Goal: Use online tool/utility: Utilize a website feature to perform a specific function

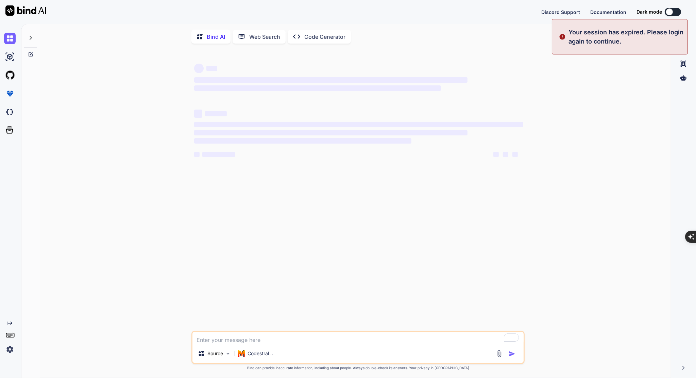
click at [669, 12] on div at bounding box center [669, 12] width 7 height 7
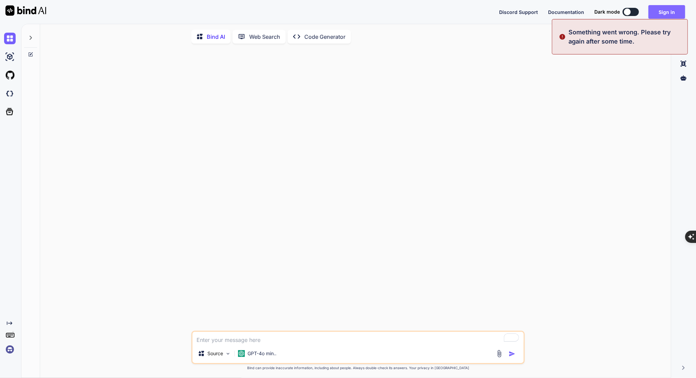
click at [666, 13] on button "Sign in" at bounding box center [666, 12] width 37 height 14
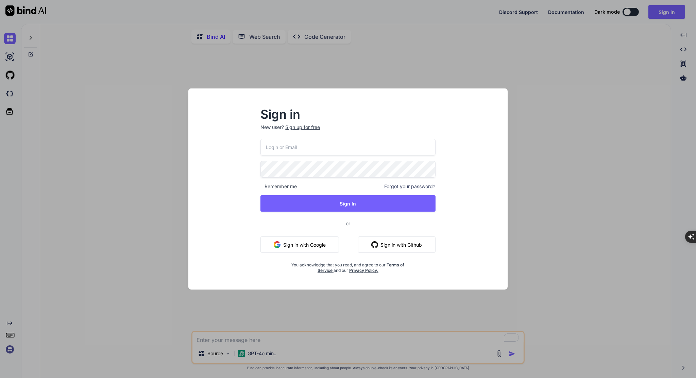
click at [304, 244] on button "Sign in with Google" at bounding box center [299, 244] width 79 height 16
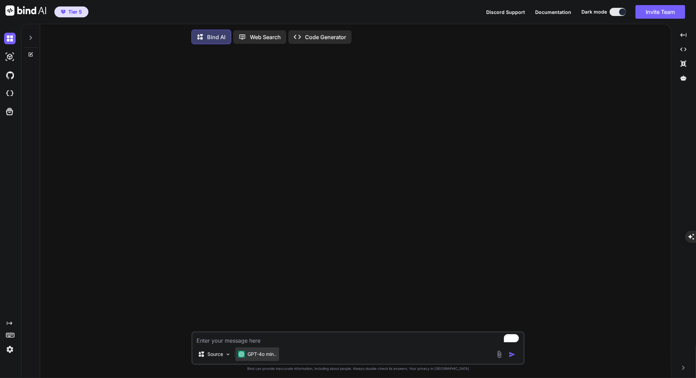
click at [260, 354] on p "GPT-4o min.." at bounding box center [262, 354] width 29 height 7
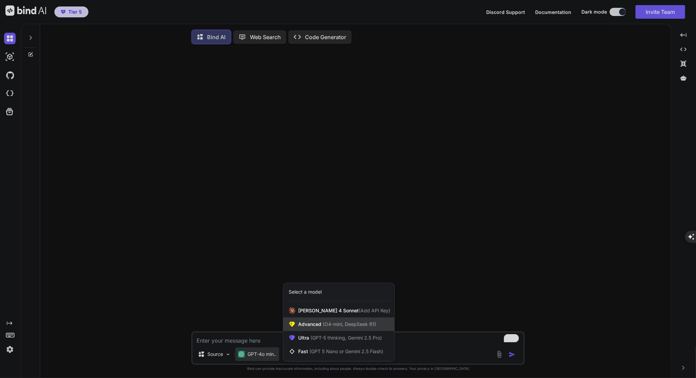
click at [312, 327] on span "Advanced (O4-mini, DeepSeek R1)" at bounding box center [337, 324] width 78 height 7
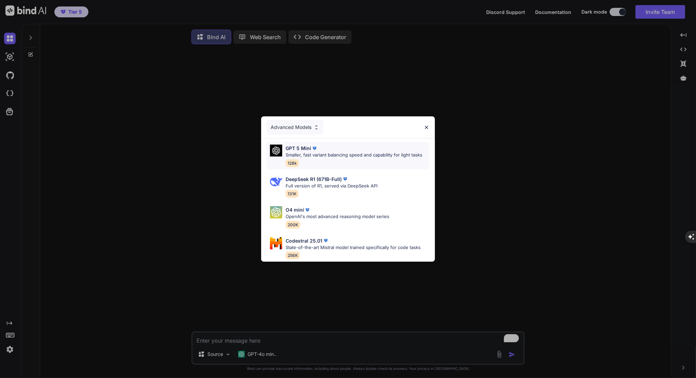
click at [364, 156] on div "GPT 5 Mini Smaller, fast variant balancing speed and capability for light tasks…" at bounding box center [354, 156] width 137 height 22
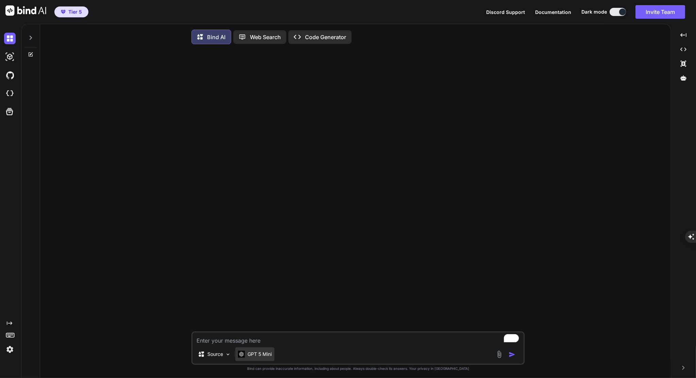
click at [257, 356] on p "GPT 5 Mini" at bounding box center [260, 354] width 24 height 7
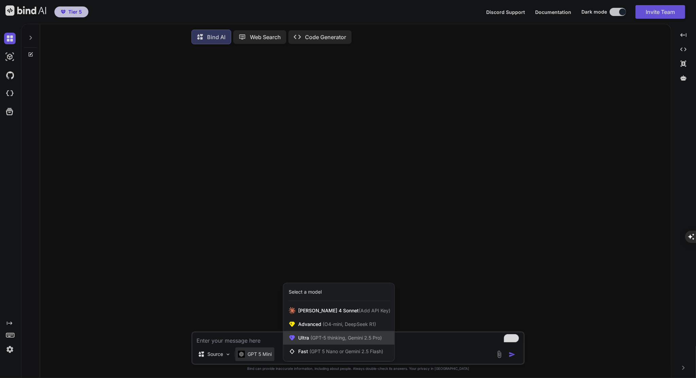
click at [305, 337] on span "Ultra (GPT-5 thinking, Gemini 2.5 Pro)" at bounding box center [340, 337] width 84 height 7
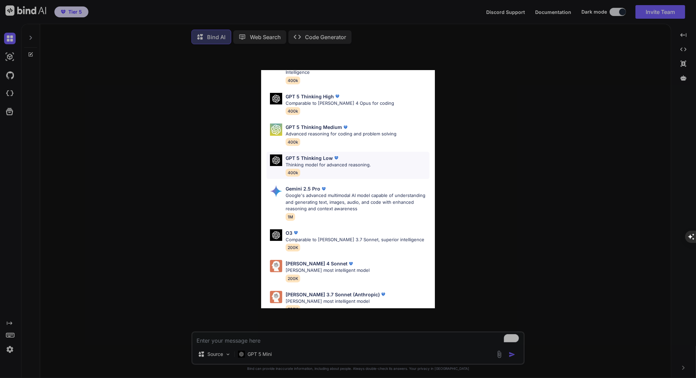
scroll to position [49, 0]
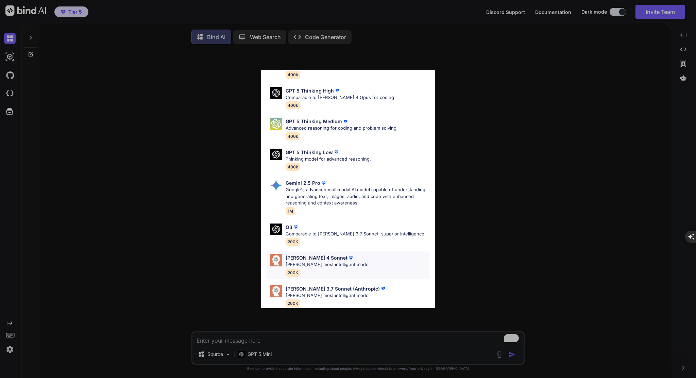
click at [316, 261] on p "[PERSON_NAME] most intelligent model" at bounding box center [328, 264] width 84 height 7
type textarea "x"
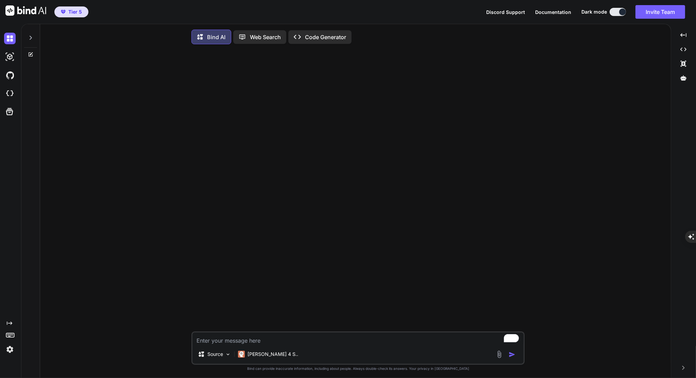
click at [247, 341] on textarea "To enrich screen reader interactions, please activate Accessibility in Grammarl…" at bounding box center [357, 338] width 331 height 12
type textarea "j"
type textarea "x"
type textarea "ja"
type textarea "x"
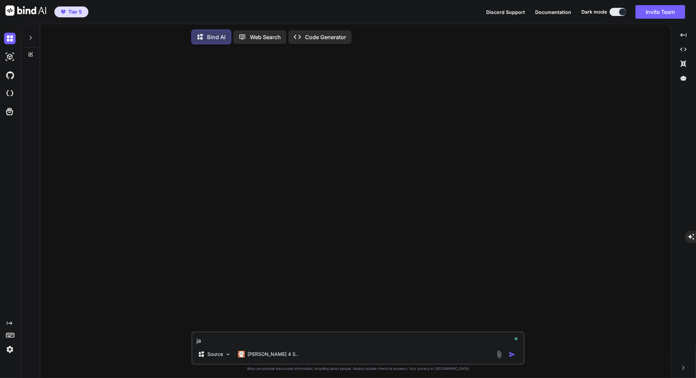
type textarea "jag"
type textarea "x"
type textarea "jag"
type textarea "x"
type textarea "jag h"
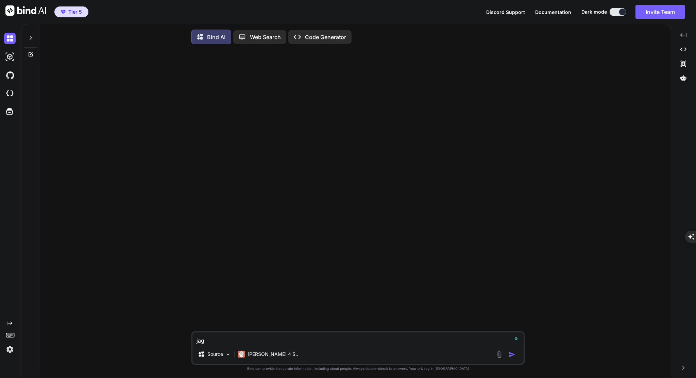
type textarea "x"
type textarea "jag ha"
type textarea "x"
type textarea "jag har"
type textarea "x"
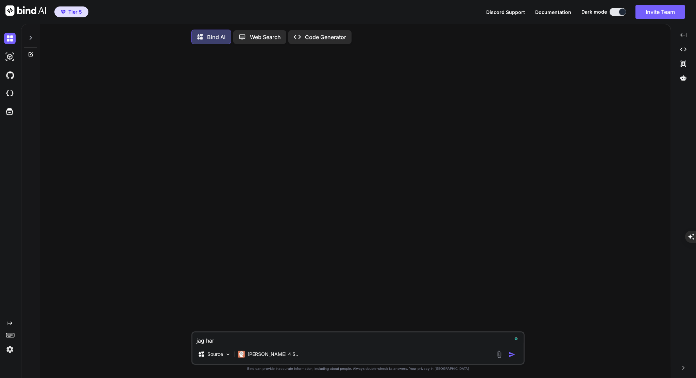
type textarea "jag har"
type textarea "x"
type textarea "jag har d"
type textarea "x"
type textarea "jag har de"
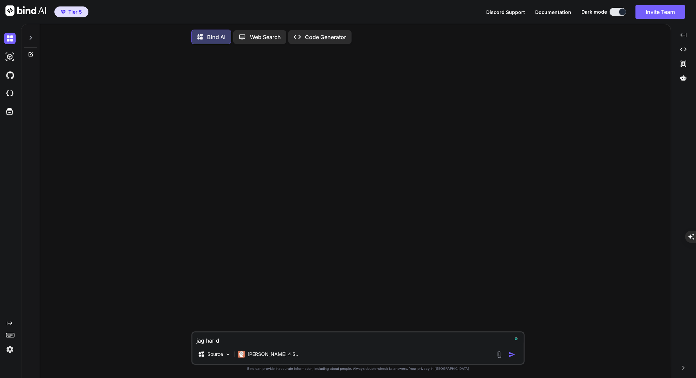
type textarea "x"
type textarea "jag har den"
type textarea "x"
type textarea "jag har denn"
type textarea "x"
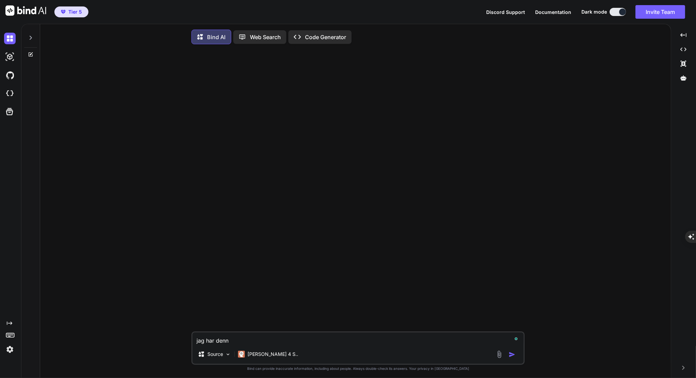
type textarea "jag har denn"
type textarea "x"
type textarea "jag har denn k"
type textarea "x"
type textarea "jag har denn ko"
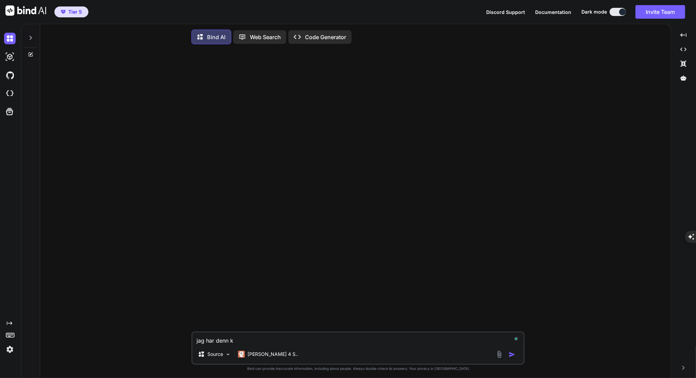
type textarea "x"
type textarea "jag har denn kod"
type textarea "x"
type textarea "jag har denn kod:"
type textarea "x"
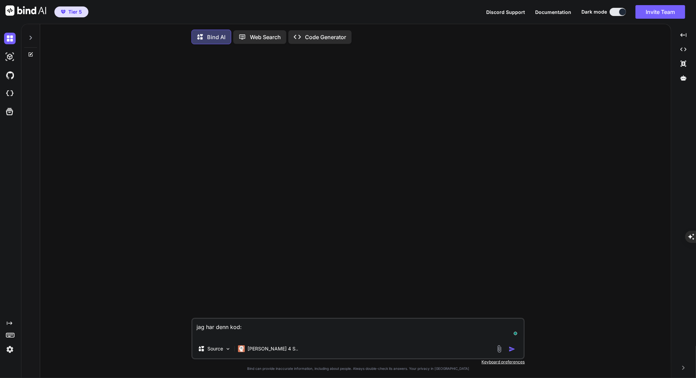
paste textarea "// loremipsu-dolors-ametco.ad // ELITSEDD EIUSMOD - Tempor inc utlab etd mag al…"
type textarea "lor ips dolo sit: // ametconse-adipis-elitse.do // EIUSMODT INCIDID - Utlabo et…"
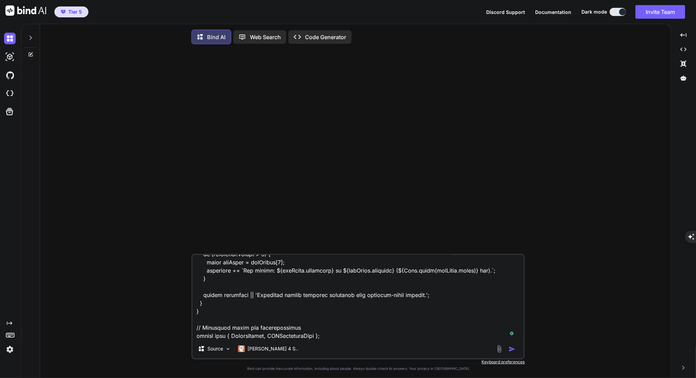
scroll to position [7745, 0]
type textarea "x"
type textarea "lor ips dolo sit: // ametconse-adipis-elitse.do // EIUSMODT INCIDID - Utlabo et…"
type textarea "x"
type textarea "lor ips dolo sit: // ametconse-adipis-elitse.do // EIUSMODT INCIDID - Utlabo et…"
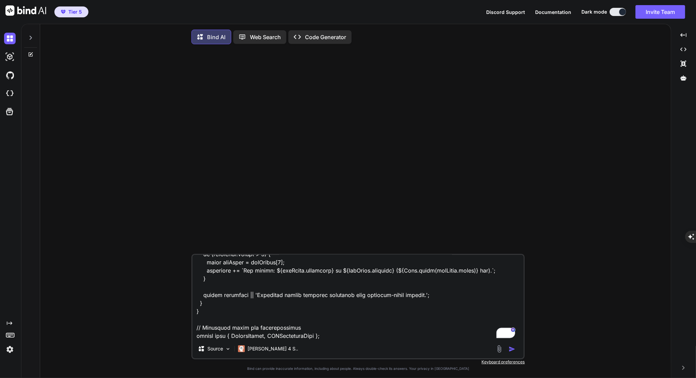
type textarea "x"
type textarea "lor ips dolo sit: // ametconse-adipis-elitse.do // EIUSMODT INCIDID - Utlabo et…"
type textarea "x"
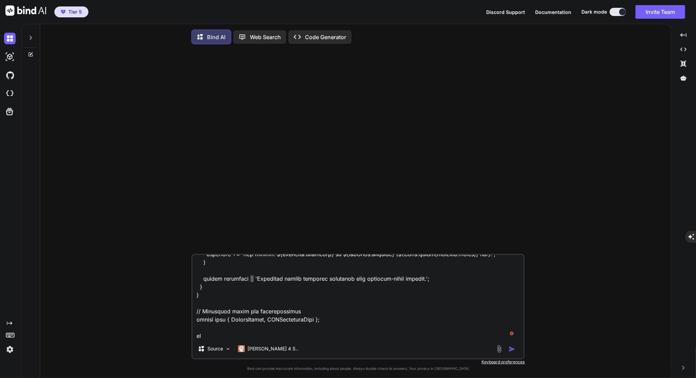
type textarea "lor ips dolo sit: // ametconse-adipis-elitse.do // EIUSMODT INCIDID - Utlabo et…"
type textarea "x"
type textarea "lor ips dolo sit: // ametconse-adipis-elitse.do // EIUSMODT INCIDID - Utlabo et…"
type textarea "x"
type textarea "lor ips dolo sit: // ametconse-adipis-elitse.do // EIUSMODT INCIDID - Utlabo et…"
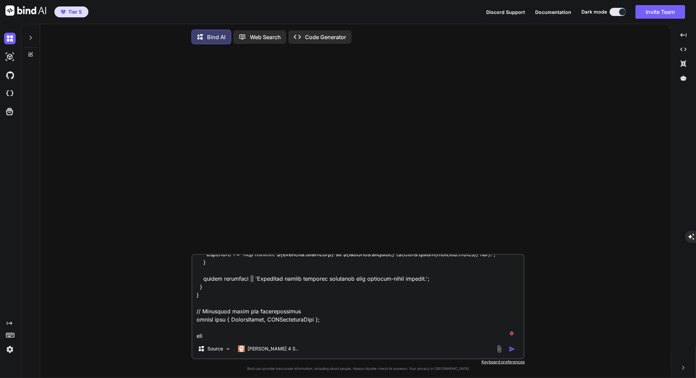
type textarea "x"
type textarea "lor ips dolo sit: // ametconse-adipis-elitse.do // EIUSMODT INCIDID - Utlabo et…"
type textarea "x"
type textarea "lor ips dolo sit: // ametconse-adipis-elitse.do // EIUSMODT INCIDID - Utlabo et…"
type textarea "x"
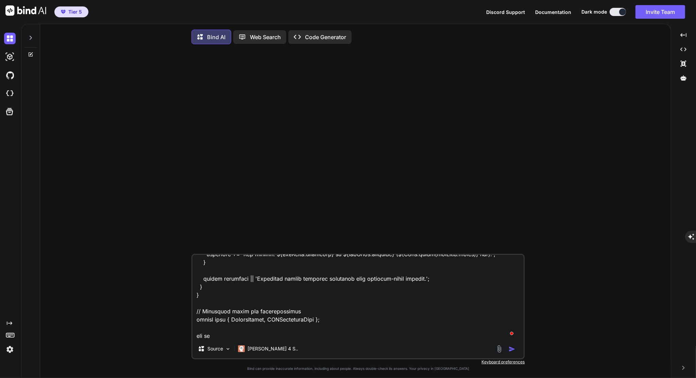
type textarea "lor ips dolo sit: // ametconse-adipis-elitse.do // EIUSMODT INCIDID - Utlabo et…"
type textarea "x"
type textarea "lor ips dolo sit: // ametconse-adipis-elitse.do // EIUSMODT INCIDID - Utlabo et…"
type textarea "x"
type textarea "lor ips dolo sit: // ametconse-adipis-elitse.do // EIUSMODT INCIDID - Utlabo et…"
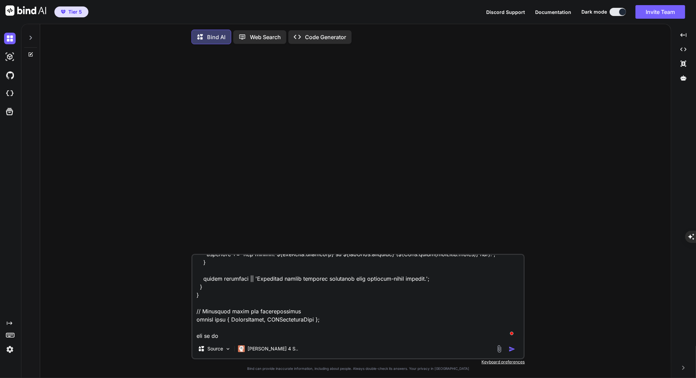
type textarea "x"
type textarea "lor ips dolo sit: // ametconse-adipis-elitse.do // EIUSMODT INCIDID - Utlabo et…"
type textarea "x"
type textarea "lor ips dolo sit: // ametconse-adipis-elitse.do // EIUSMODT INCIDID - Utlabo et…"
type textarea "x"
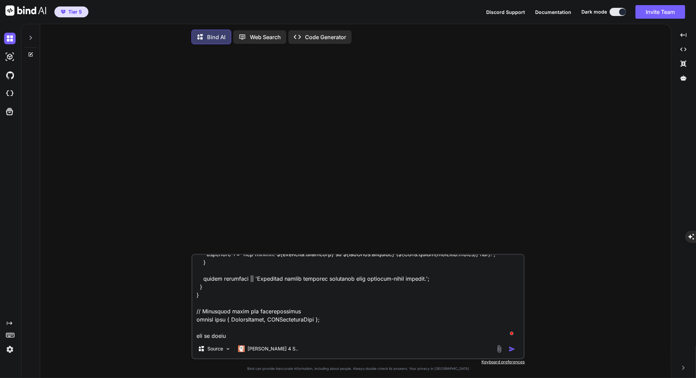
type textarea "lor ips dolo sit: // ametconse-adipis-elitse.do // EIUSMODT INCIDID - Utlabo et…"
type textarea "x"
type textarea "lor ips dolo sit: // ametconse-adipis-elitse.do // EIUSMODT INCIDID - Utlabo et…"
type textarea "x"
type textarea "lor ips dolo sit: // ametconse-adipis-elitse.do // EIUSMODT INCIDID - Utlabo et…"
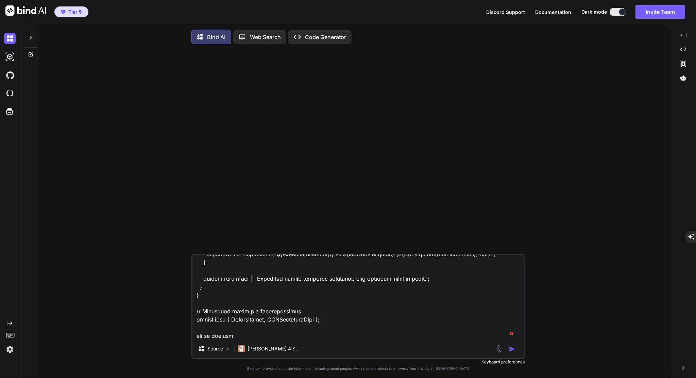
type textarea "x"
type textarea "lor ips dolo sit: // ametconse-adipis-elitse.do // EIUSMODT INCIDID - Utlabo et…"
type textarea "x"
type textarea "lor ips dolo sit: // ametconse-adipis-elitse.do // EIUSMODT INCIDID - Utlabo et…"
type textarea "x"
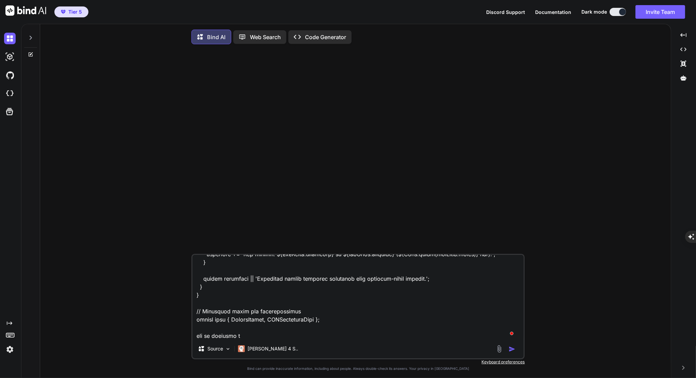
type textarea "lor ips dolo sit: // ametconse-adipis-elitse.do // EIUSMODT INCIDID - Utlabo et…"
type textarea "x"
type textarea "lor ips dolo sit: // ametconse-adipis-elitse.do // EIUSMODT INCIDID - Utlabo et…"
type textarea "x"
type textarea "lor ips dolo sit: // ametconse-adipis-elitse.do // EIUSMODT INCIDID - Utlabo et…"
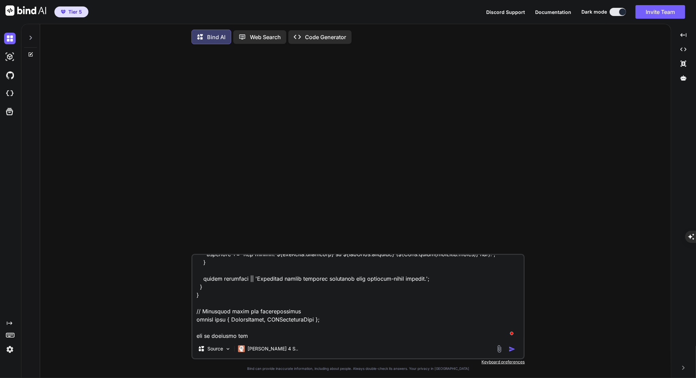
type textarea "x"
type textarea "lor ips dolo sit: // ametconse-adipis-elitse.do // EIUSMODT INCIDID - Utlabo et…"
type textarea "x"
type textarea "lor ips dolo sit: // ametconse-adipis-elitse.do // EIUSMODT INCIDID - Utlabo et…"
type textarea "x"
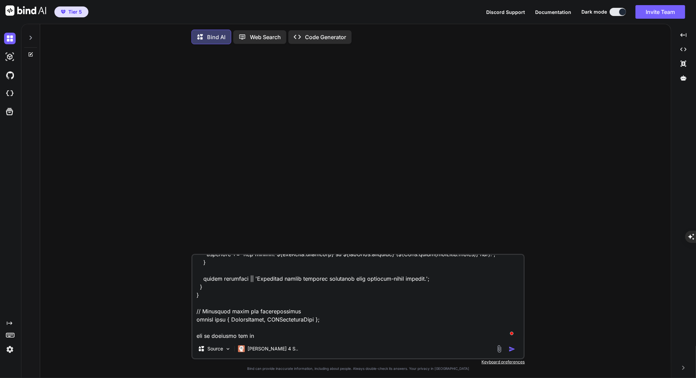
type textarea "lor ips dolo sit: // ametconse-adipis-elitse.do // EIUSMODT INCIDID - Utlabo et…"
type textarea "x"
type textarea "lor ips dolo sit: // ametconse-adipis-elitse.do // EIUSMODT INCIDID - Utlabo et…"
type textarea "x"
type textarea "lor ips dolo sit: // ametconse-adipis-elitse.do // EIUSMODT INCIDID - Utlabo et…"
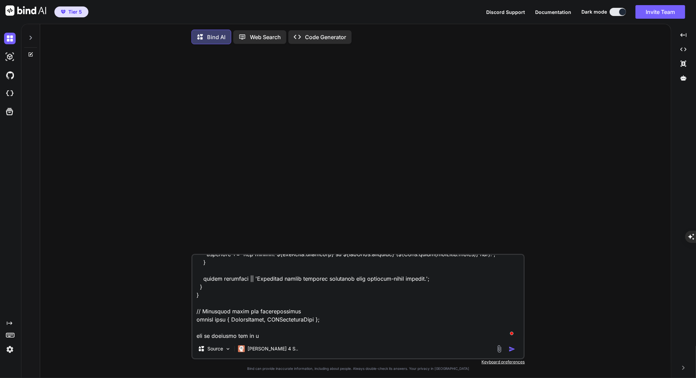
type textarea "x"
type textarea "lor ips dolo sit: // ametconse-adipis-elitse.do // EIUSMODT INCIDID - Utlabo et…"
type textarea "x"
type textarea "lor ips dolo sit: // ametconse-adipis-elitse.do // EIUSMODT INCIDID - Utlabo et…"
type textarea "x"
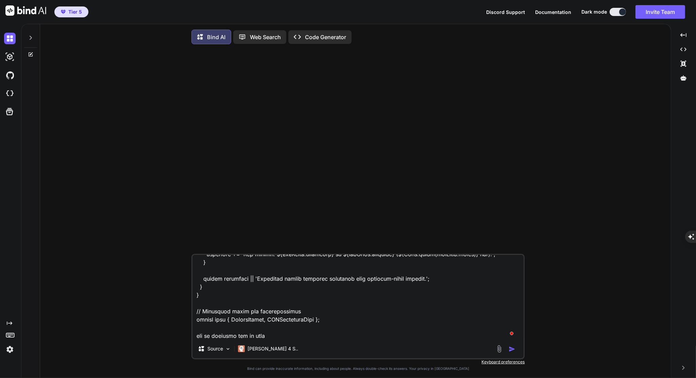
type textarea "lor ips dolo sit: // ametconse-adipis-elitse.do // EIUSMODT INCIDID - Utlabo et…"
type textarea "x"
type textarea "lor ips dolo sit: // ametconse-adipis-elitse.do // EIUSMODT INCIDID - Utlabo et…"
type textarea "x"
type textarea "lor ips dolo sit: // ametconse-adipis-elitse.do // EIUSMODT INCIDID - Utlabo et…"
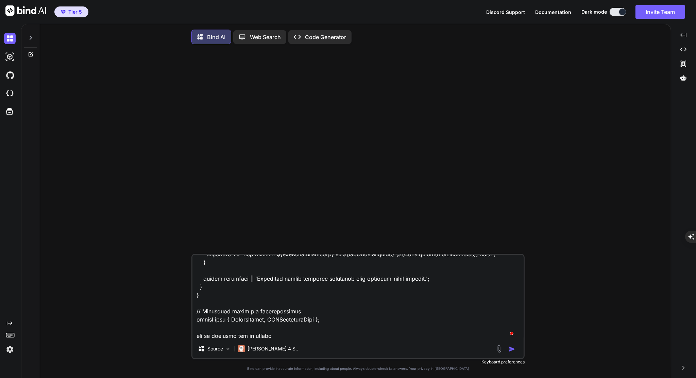
type textarea "x"
type textarea "lor ips dolo sit: // ametconse-adipis-elitse.do // EIUSMODT INCIDID - Utlabo et…"
type textarea "x"
type textarea "lor ips dolo sit: // ametconse-adipis-elitse.do // EIUSMODT INCIDID - Utlabo et…"
type textarea "x"
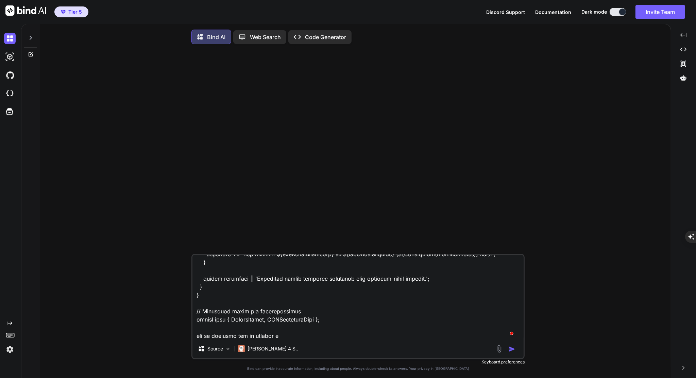
type textarea "lor ips dolo sit: // ametconse-adipis-elitse.do // EIUSMODT INCIDID - Utlabo et…"
type textarea "x"
type textarea "lor ips dolo sit: // ametconse-adipis-elitse.do // EIUSMODT INCIDID - Utlabo et…"
type textarea "x"
type textarea "lor ips dolo sit: // ametconse-adipis-elitse.do // EIUSMODT INCIDID - Utlabo et…"
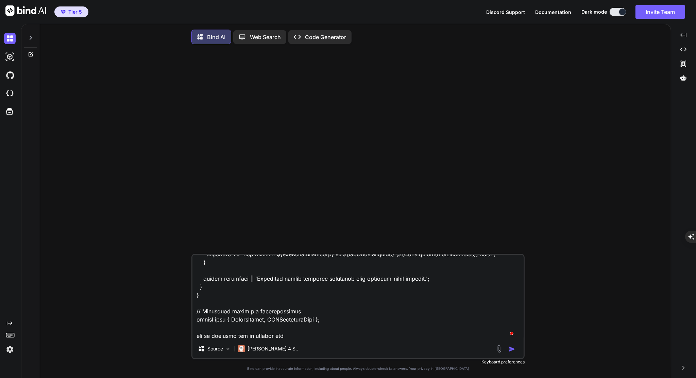
type textarea "x"
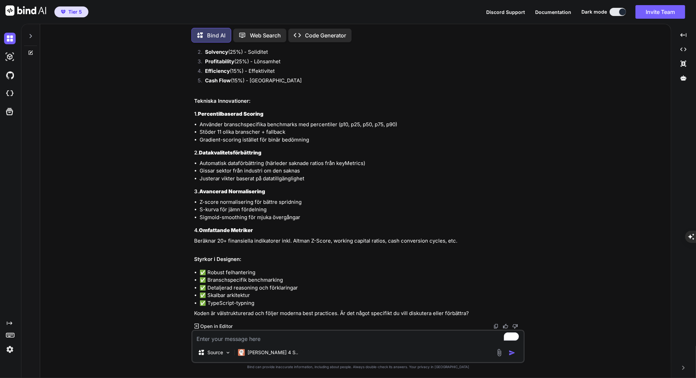
scroll to position [1813, 0]
click at [499, 353] on img at bounding box center [499, 353] width 8 height 8
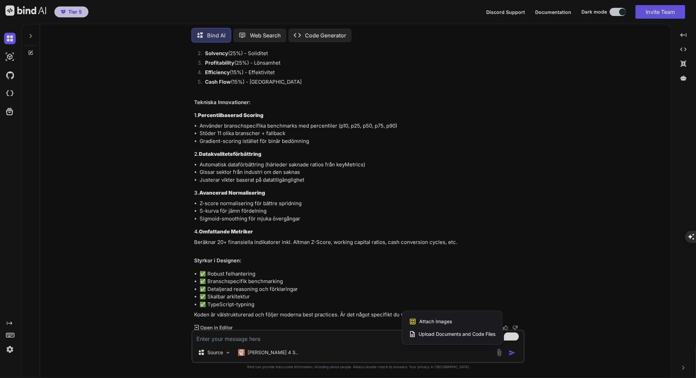
click at [471, 337] on span "Upload Documents and Code Files" at bounding box center [457, 333] width 77 height 7
type textarea "x"
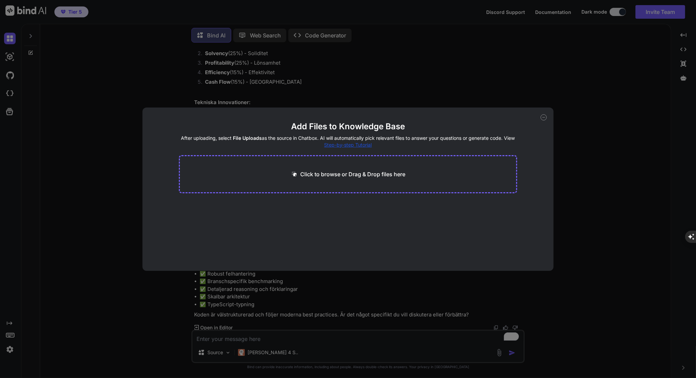
click at [363, 170] on p "Click to browse or Drag & Drop files here" at bounding box center [353, 174] width 105 height 8
type input "C:\fakepath\fmp-export-NVDA-1758559232490.json"
click at [349, 233] on div "Generating Embedding... json 3.72 MB" at bounding box center [348, 222] width 338 height 44
drag, startPoint x: 349, startPoint y: 233, endPoint x: 358, endPoint y: 225, distance: 11.6
click at [358, 225] on div "Generating Embedding... json 3.72 MB" at bounding box center [348, 222] width 338 height 44
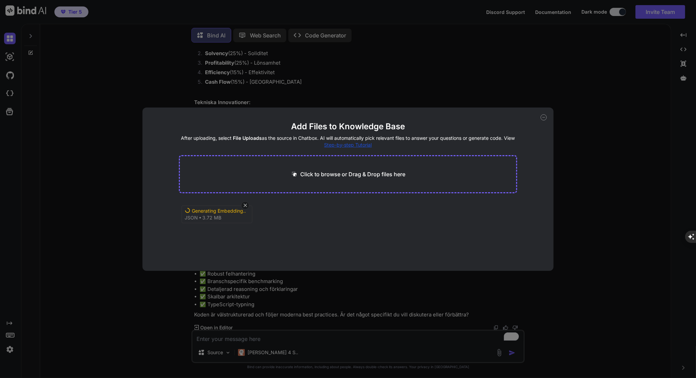
click at [542, 118] on icon at bounding box center [544, 117] width 6 height 6
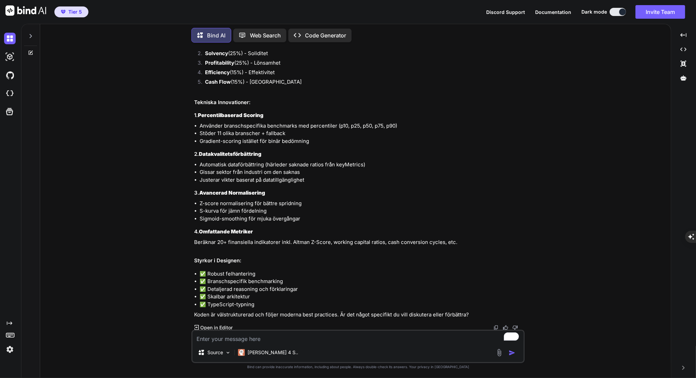
click at [275, 338] on textarea "To enrich screen reader interactions, please activate Accessibility in Grammarl…" at bounding box center [357, 336] width 331 height 12
click at [496, 353] on img at bounding box center [499, 353] width 8 height 8
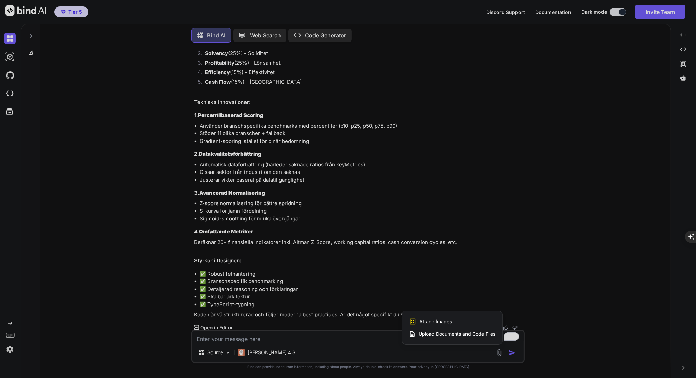
click at [445, 334] on span "Upload Documents and Code Files" at bounding box center [457, 333] width 77 height 7
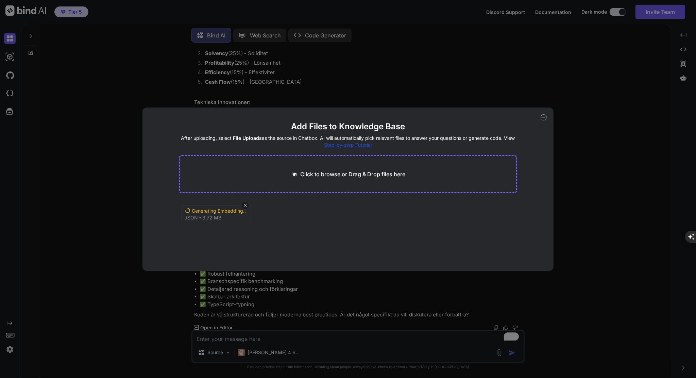
click at [544, 118] on icon at bounding box center [544, 117] width 6 height 6
type textarea "x"
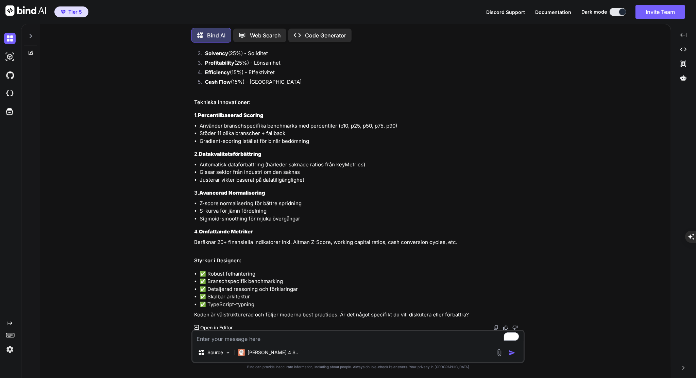
click at [331, 339] on textarea "To enrich screen reader interactions, please activate Accessibility in Grammarl…" at bounding box center [357, 336] width 331 height 12
type textarea "j"
type textarea "x"
type textarea "ja"
type textarea "x"
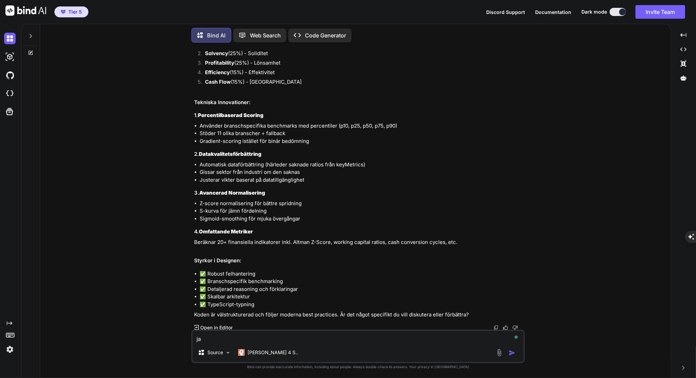
type textarea "jag"
type textarea "x"
type textarea "jag"
type textarea "x"
type textarea "jag b"
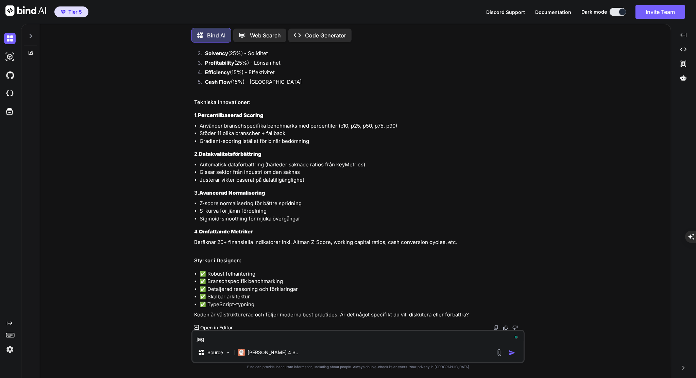
type textarea "x"
type textarea "jag be"
type textarea "x"
type textarea "jag beh"
type textarea "x"
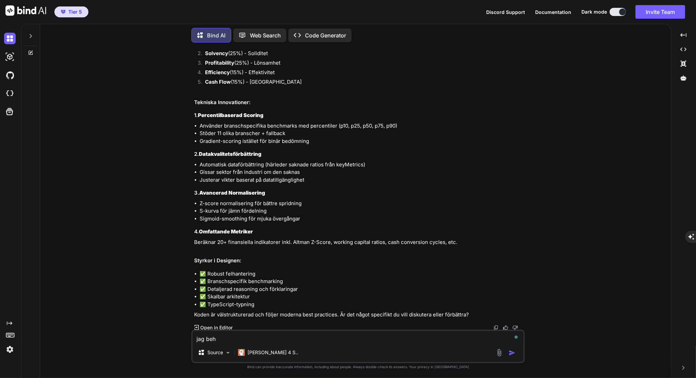
type textarea "jag behö"
type textarea "x"
type textarea "jag behöv"
type textarea "x"
type textarea "jag behöve"
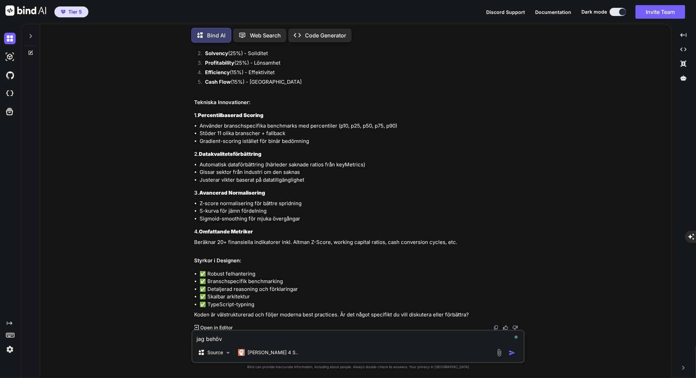
type textarea "x"
type textarea "jag behöver"
type textarea "x"
type textarea "jag behöver"
type textarea "x"
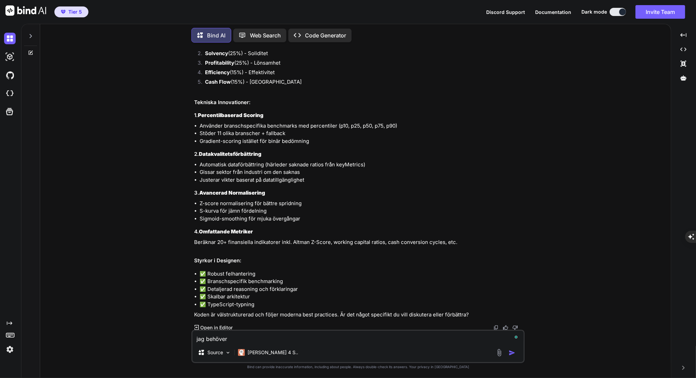
type textarea "jag behöver s"
type textarea "x"
type textarea "jag behöver sa"
type textarea "x"
type textarea "jag behöver sam"
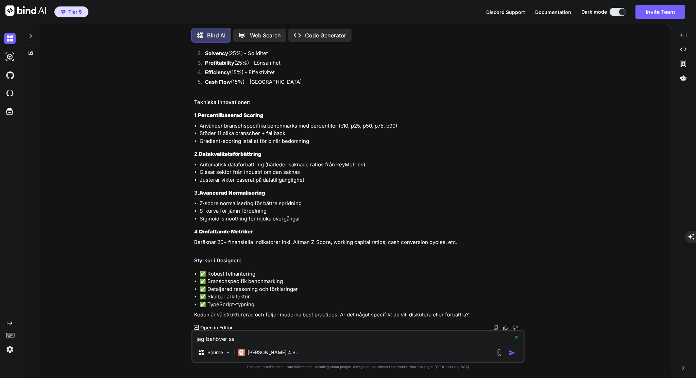
type textarea "x"
type textarea "jag behöver samm"
type textarea "x"
type textarea "jag behöver samma"
type textarea "x"
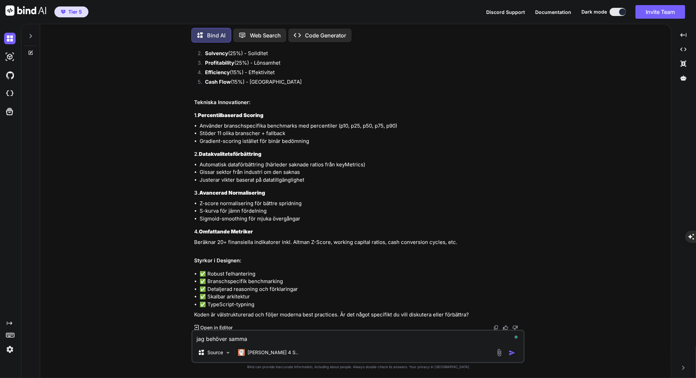
type textarea "jag behöver samma"
type textarea "x"
type textarea "jag behöver samma s"
type textarea "x"
type textarea "jag behöver samma so"
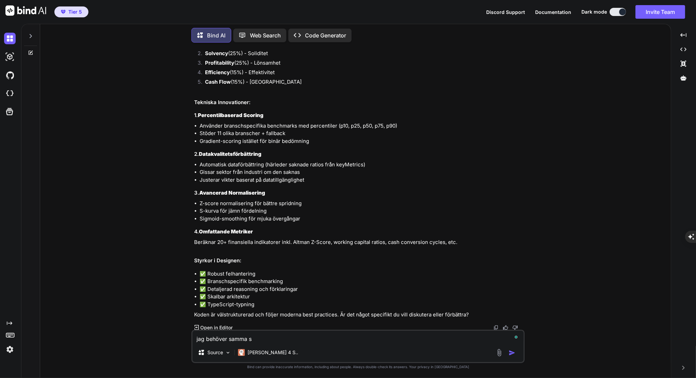
type textarea "x"
type textarea "jag behöver samma sof"
type textarea "x"
type textarea "jag behöver samma sofi"
type textarea "x"
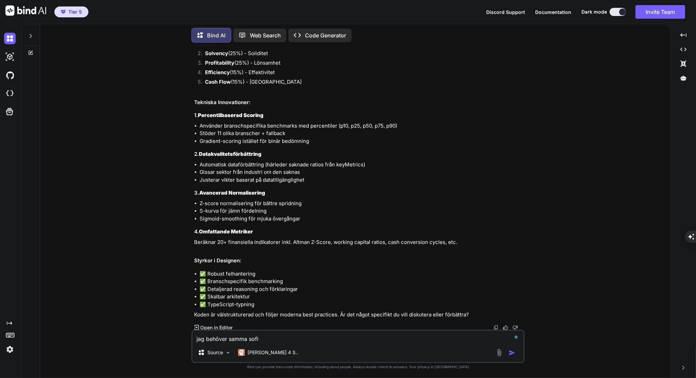
type textarea "jag behöver samma sofit"
type textarea "x"
type textarea "jag behöver samma sofiti"
type textarea "x"
type textarea "jag behöver samma sofitik"
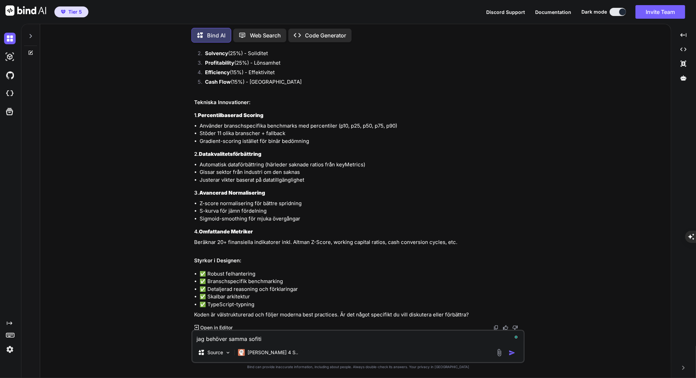
type textarea "x"
type textarea "jag behöver samma sofitike"
type textarea "x"
type textarea "jag behöver samma sofitiker"
type textarea "x"
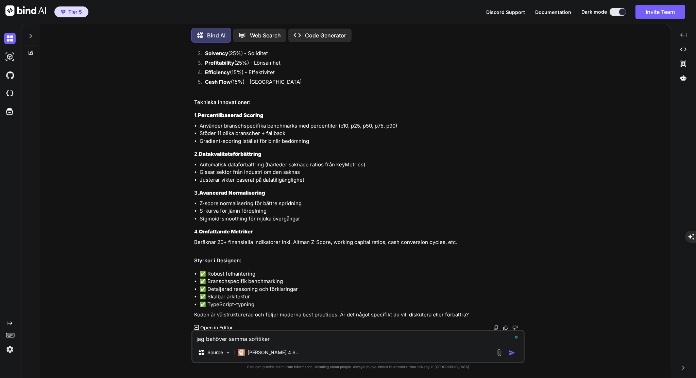
type textarea "jag behöver samma sofitikera"
type textarea "x"
type textarea "jag behöver samma sofitikerad"
type textarea "x"
type textarea "jag behöver samma sofitikerade"
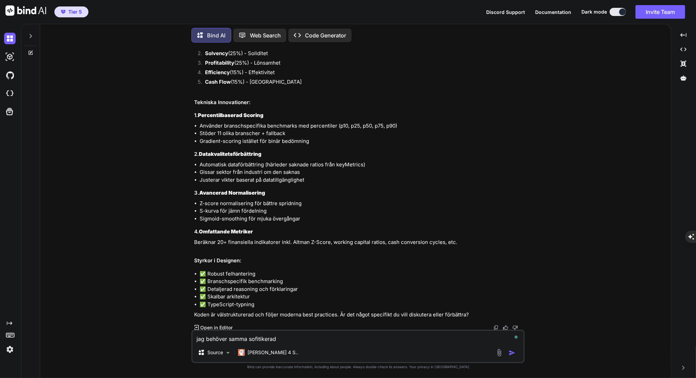
type textarea "x"
type textarea "jag behöver samma sofitikerade"
type textarea "x"
type textarea "jag behöver samma sofitikerade"
type textarea "x"
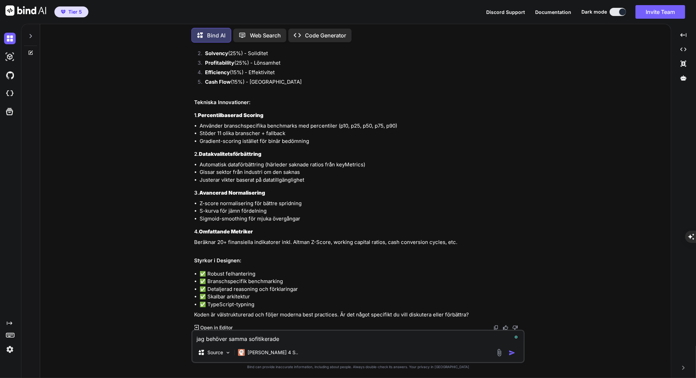
type textarea "jag behöver samma sofitikerade"
type textarea "x"
type textarea "jag behöver samma sofitikerade a"
type textarea "x"
type textarea "jag behöver samma sofitikerade ap"
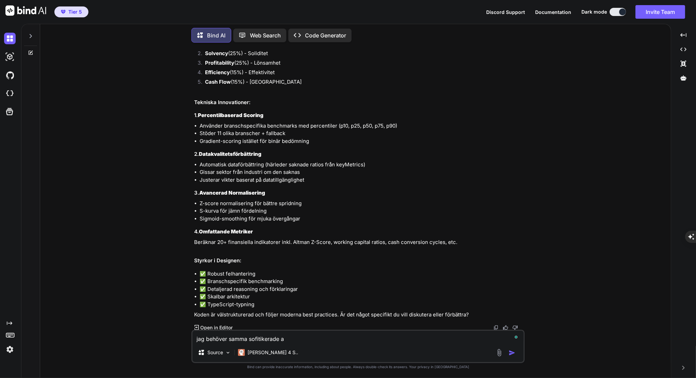
type textarea "x"
type textarea "jag behöver samma sofitikerade app"
type textarea "x"
type textarea "jag behöver samma sofitikerade appr"
type textarea "x"
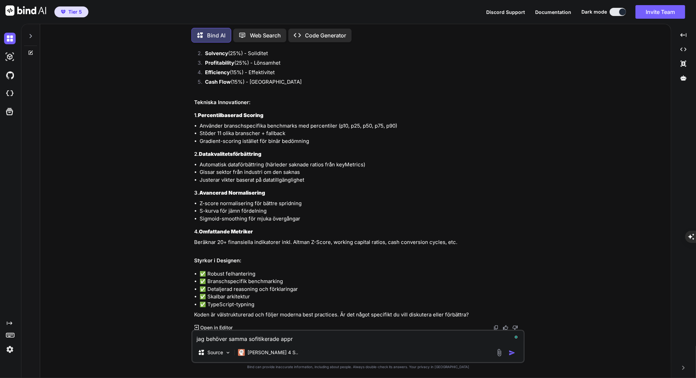
type textarea "jag behöver samma sofitikerade appro"
type textarea "x"
type textarea "jag behöver samma sofitikerade approa"
type textarea "x"
type textarea "jag behöver samma sofitikerade approac"
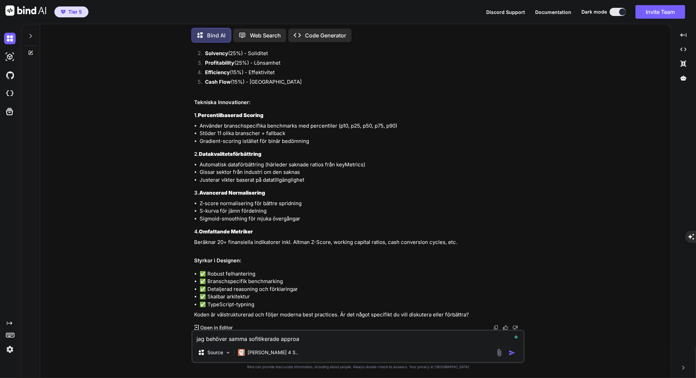
type textarea "x"
type textarea "jag behöver samma sofitikerade approach"
type textarea "x"
type textarea "jag behöver samma sofitikerade approach"
type textarea "x"
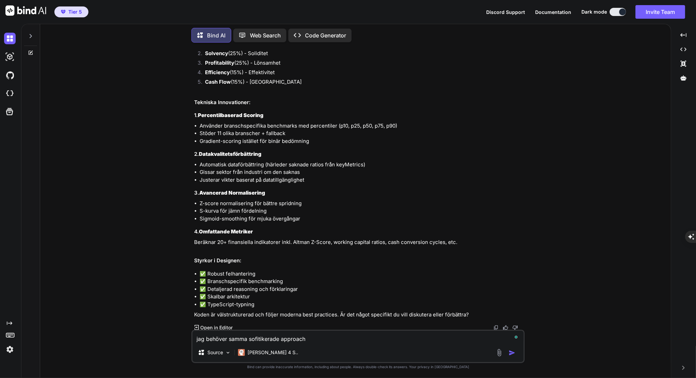
type textarea "jag behöver samma sofitikerade approach p"
type textarea "x"
type textarea "jag behöver samma sofitikerade approach på"
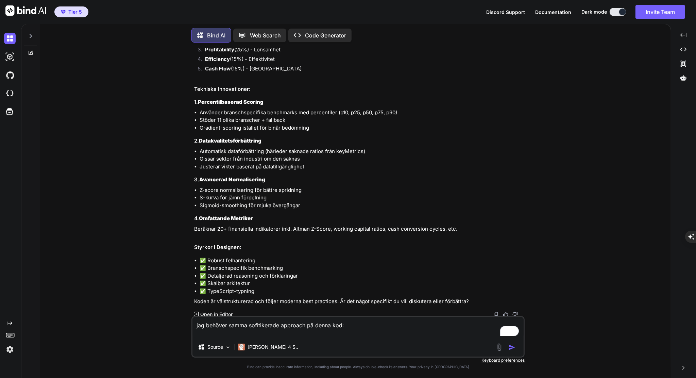
paste textarea "// loremi-dolorsita-consec.ad // ELITSEDDOE TEMPORI - Utlaboreet dol magnaaliqu…"
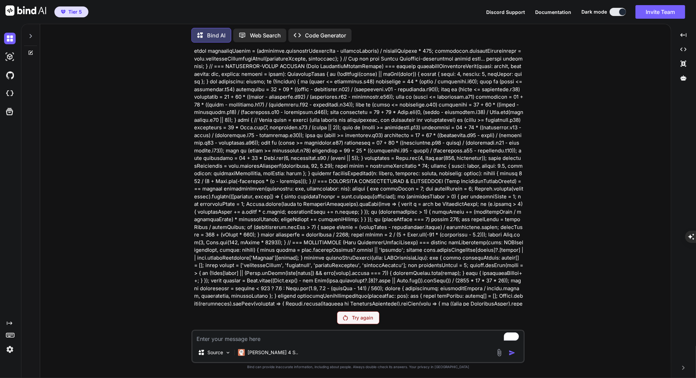
scroll to position [2542, 0]
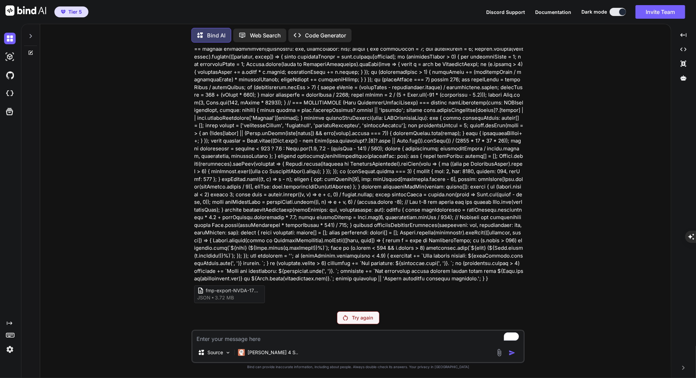
click at [359, 321] on p "Try again" at bounding box center [362, 317] width 21 height 7
click at [498, 355] on img at bounding box center [499, 353] width 8 height 8
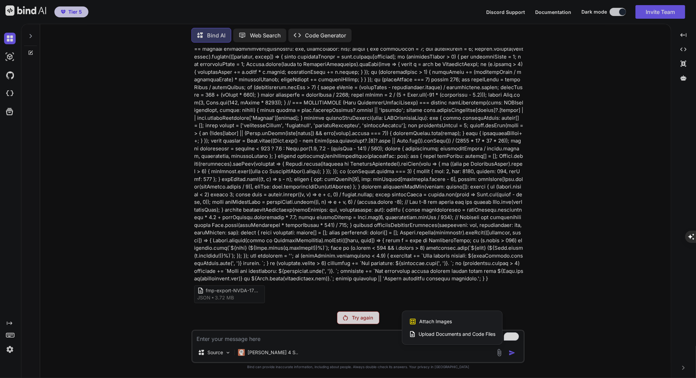
click at [446, 334] on span "Upload Documents and Code Files" at bounding box center [457, 333] width 77 height 7
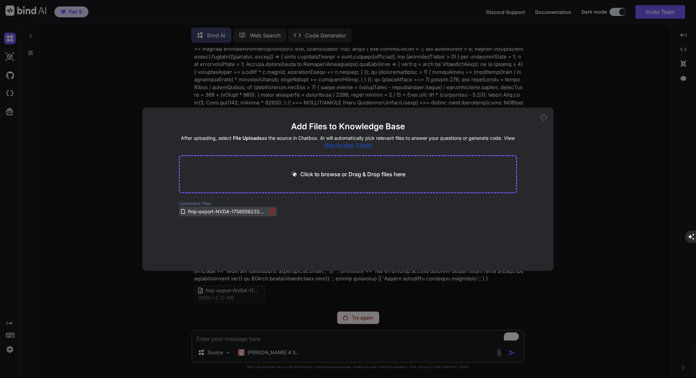
click at [270, 209] on icon at bounding box center [273, 211] width 6 height 6
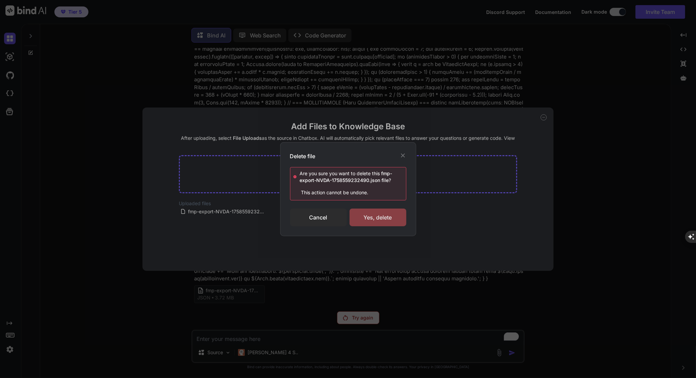
click at [369, 220] on div "Yes, delete" at bounding box center [378, 217] width 57 height 18
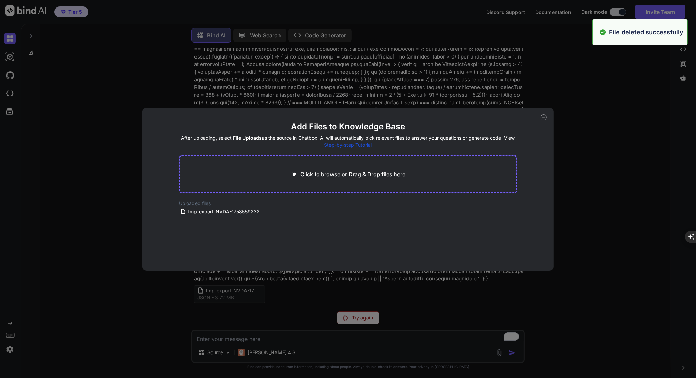
scroll to position [2519, 0]
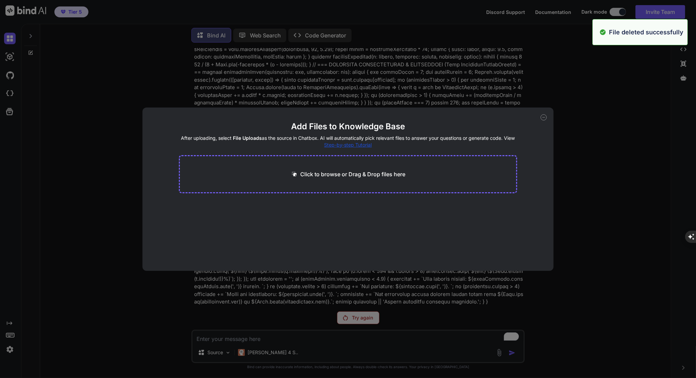
click at [546, 118] on icon at bounding box center [544, 117] width 6 height 6
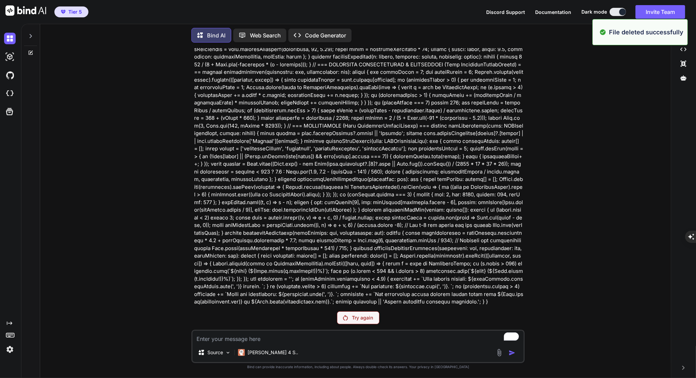
click at [361, 317] on p "Try again" at bounding box center [362, 317] width 21 height 7
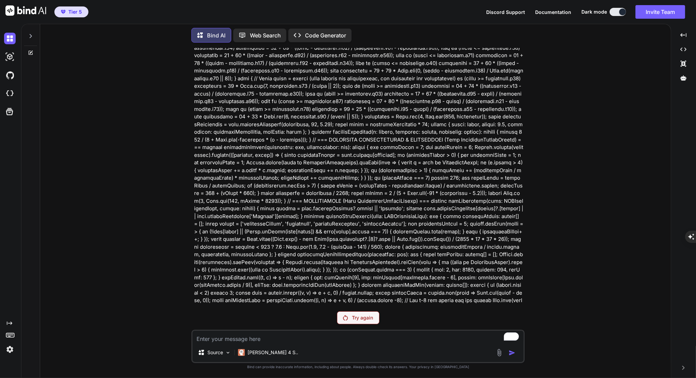
scroll to position [2454, 0]
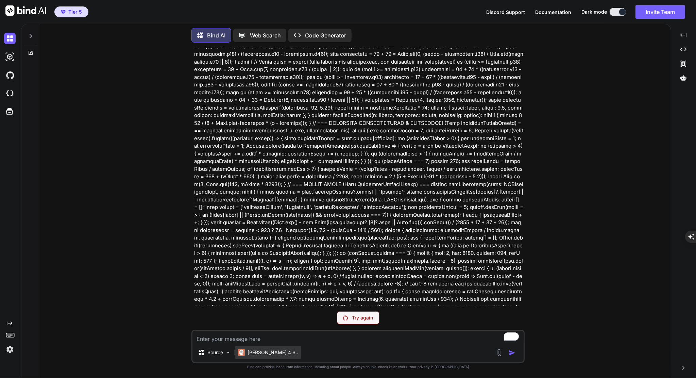
click at [254, 357] on div "[PERSON_NAME] 4 S.." at bounding box center [268, 352] width 66 height 14
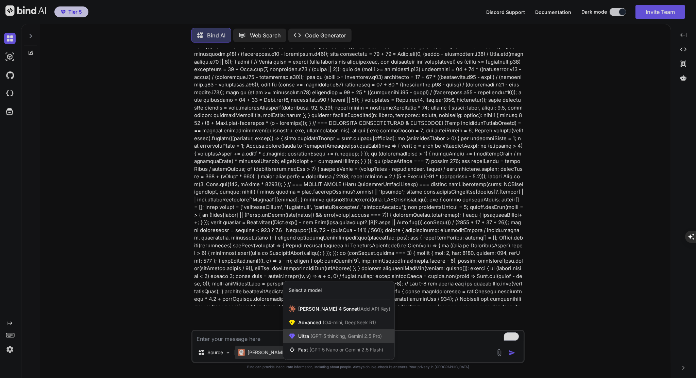
click at [308, 337] on span "Ultra (GPT-5 thinking, Gemini 2.5 Pro)" at bounding box center [340, 336] width 84 height 7
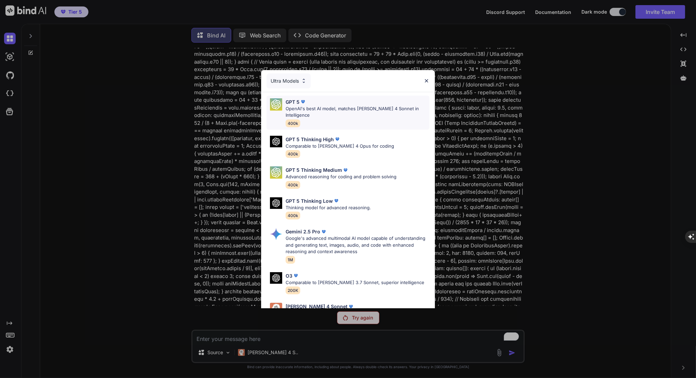
click at [370, 110] on p "OpenAI's best AI model, matches [PERSON_NAME] 4 Sonnet in Intelligence" at bounding box center [358, 111] width 144 height 13
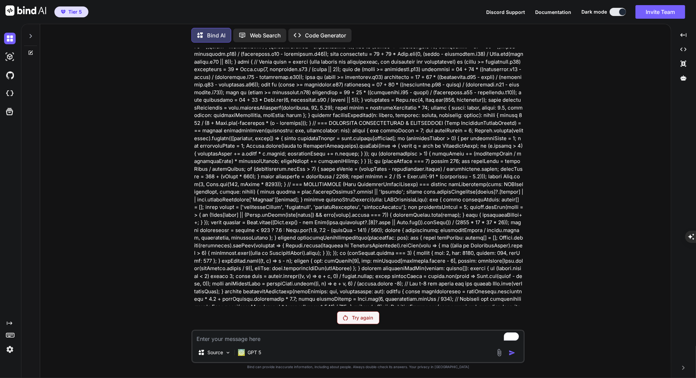
click at [359, 320] on p "Try again" at bounding box center [362, 317] width 21 height 7
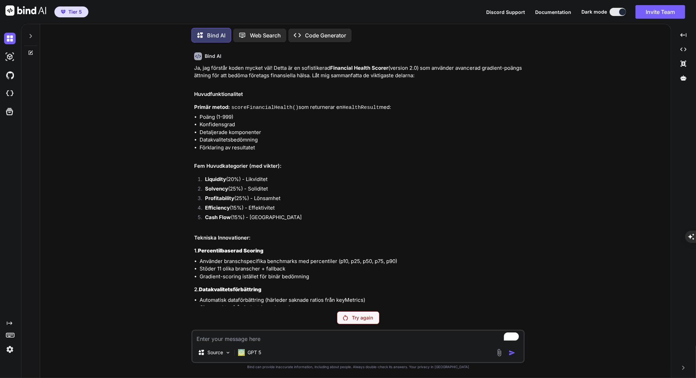
scroll to position [1676, 0]
click at [250, 351] on p "GPT 5" at bounding box center [255, 352] width 14 height 7
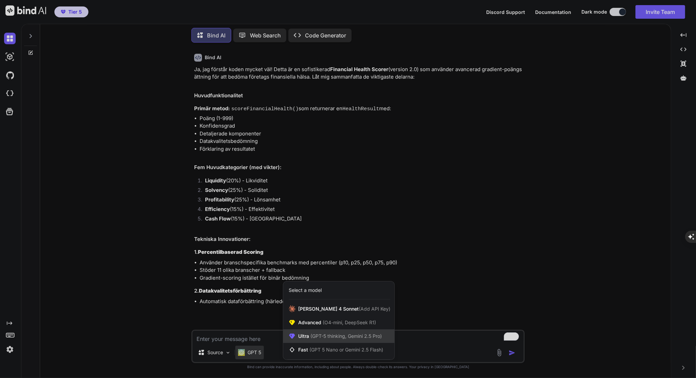
click at [315, 337] on span "(GPT-5 thinking, Gemini 2.5 Pro)" at bounding box center [345, 336] width 73 height 6
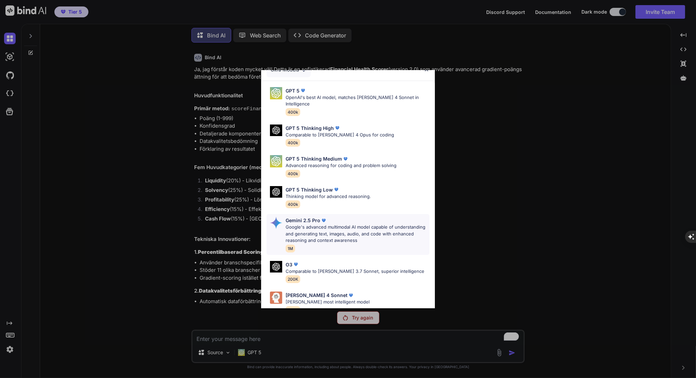
scroll to position [0, 0]
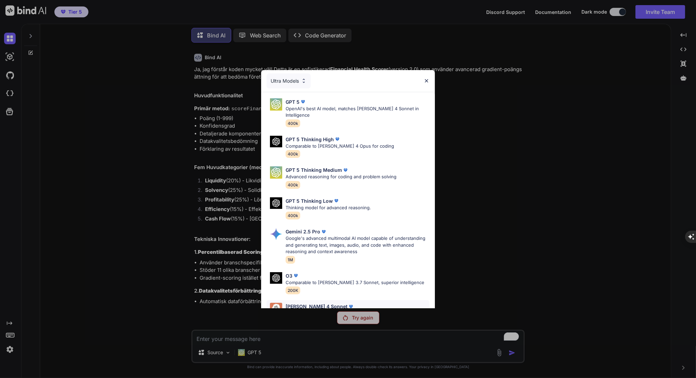
click at [313, 303] on p "[PERSON_NAME] 4 Sonnet" at bounding box center [317, 306] width 62 height 7
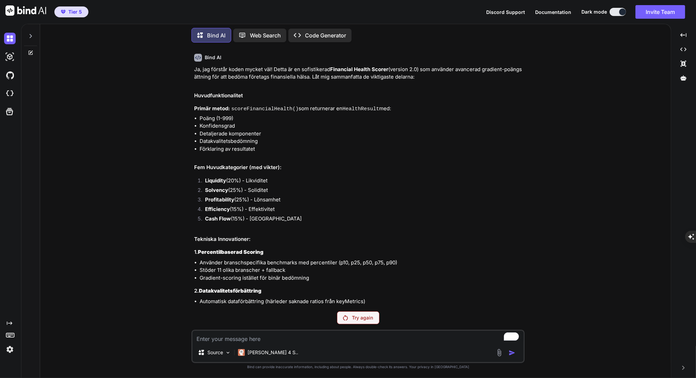
click at [349, 321] on div "Try again" at bounding box center [358, 317] width 43 height 13
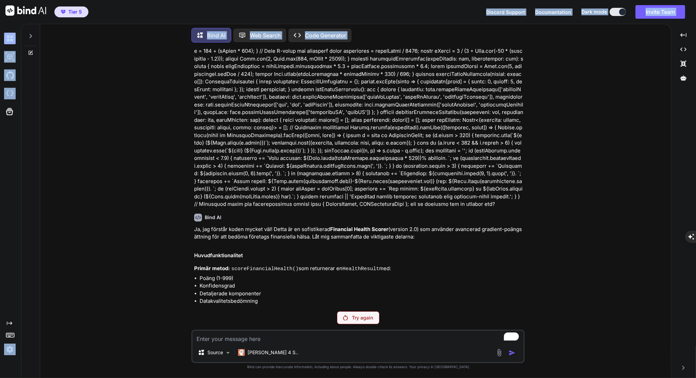
scroll to position [1508, 0]
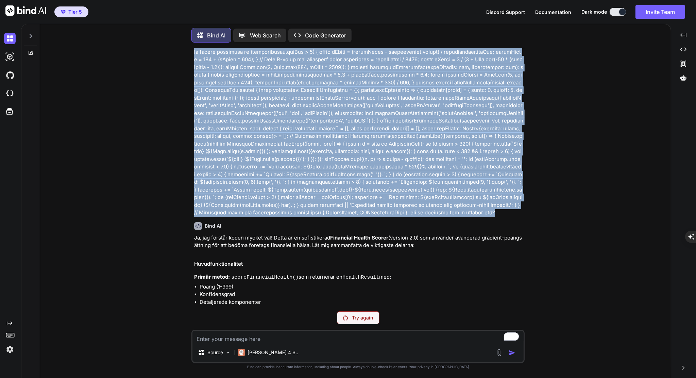
drag, startPoint x: 193, startPoint y: 69, endPoint x: 380, endPoint y: 211, distance: 234.9
click at [380, 211] on div "You Bind AI Ja, jag förstår koden mycket väl! Detta är en sofistikerad Financia…" at bounding box center [359, 177] width 332 height 258
copy p "lor ips dolo sit: // ametconse-adipis-elitse.do // EIUSMODT INCIDID - Utlabo et…"
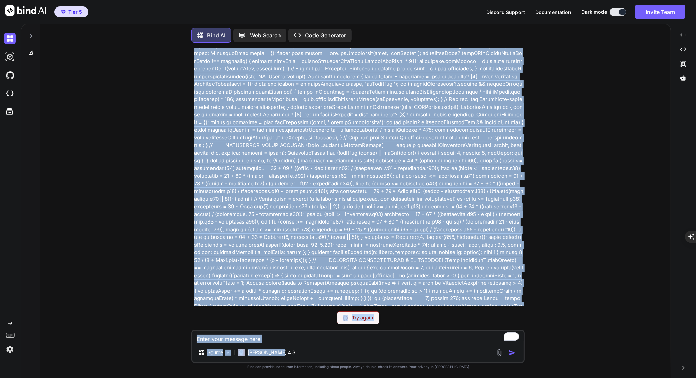
scroll to position [2519, 0]
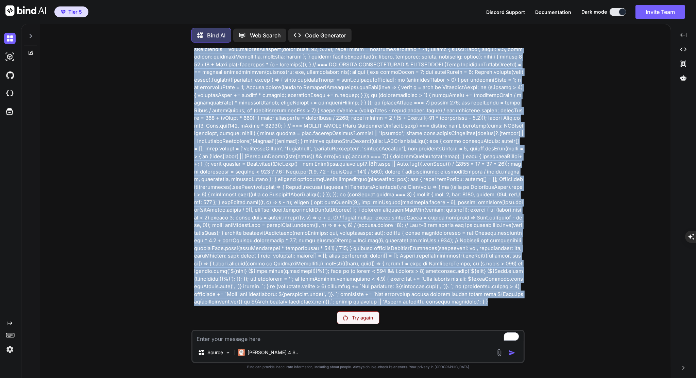
drag, startPoint x: 194, startPoint y: 180, endPoint x: 389, endPoint y: 300, distance: 229.0
copy p "lor ipsumdo sitam consectetura elitsedd ei tempo inc: // utlabo-etdolorem-aliqu…"
